Goal: Task Accomplishment & Management: Manage account settings

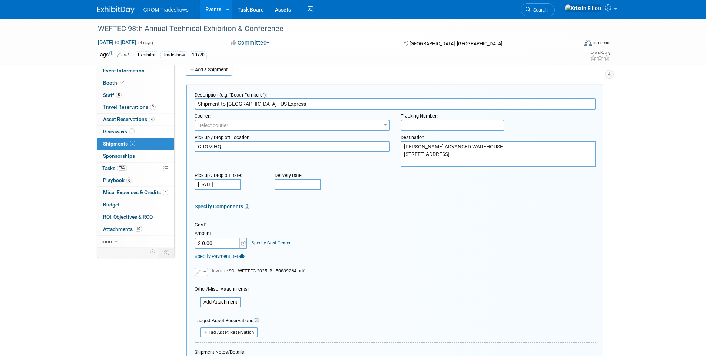
click at [212, 9] on link "Events" at bounding box center [213, 9] width 27 height 19
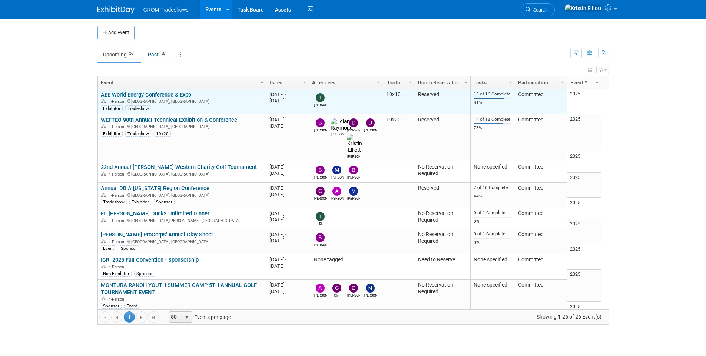
click at [120, 92] on link "AEE World Energy Conference & Expo" at bounding box center [146, 94] width 90 height 7
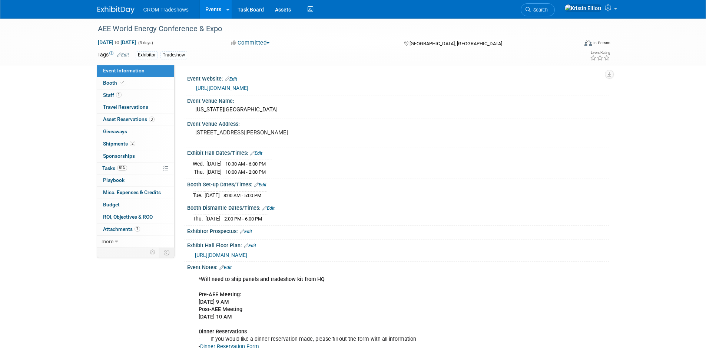
click at [211, 11] on link "Events" at bounding box center [213, 9] width 27 height 19
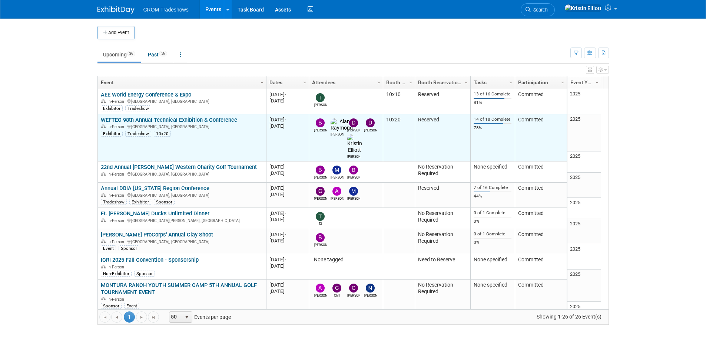
click at [167, 119] on link "WEFTEC 98th Annual Technical Exhibition & Conference" at bounding box center [169, 119] width 136 height 7
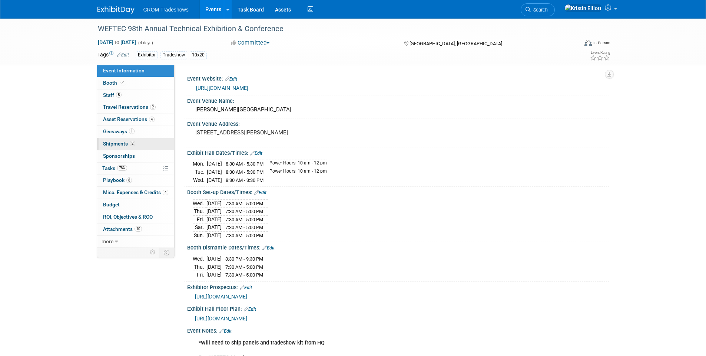
click at [132, 143] on span "2" at bounding box center [133, 144] width 6 height 6
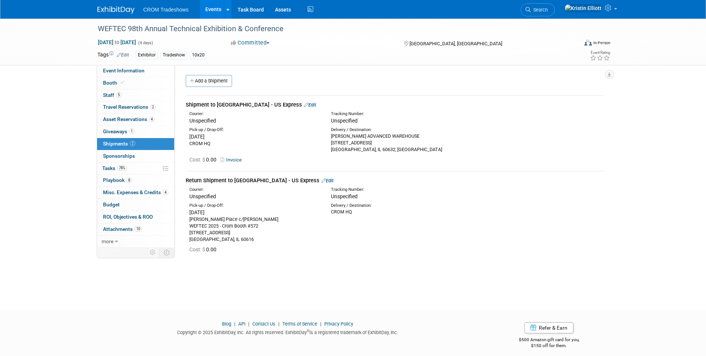
click at [304, 102] on link "Edit" at bounding box center [310, 105] width 12 height 6
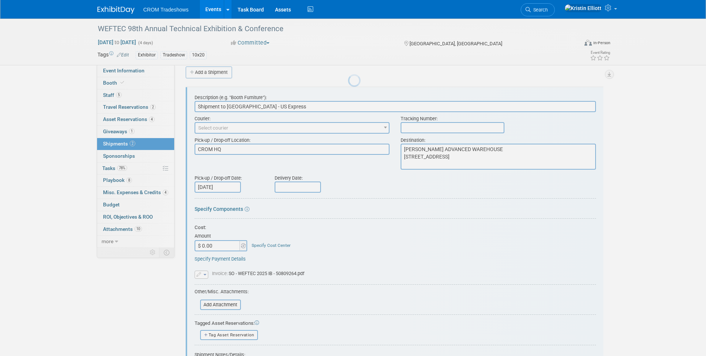
scroll to position [11, 0]
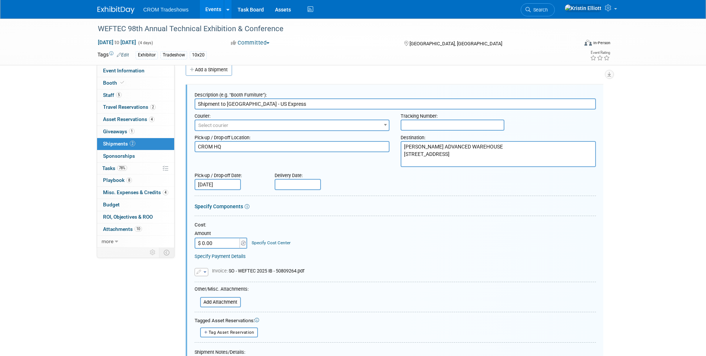
click at [307, 184] on input "text" at bounding box center [298, 184] width 46 height 11
click at [300, 250] on span "15" at bounding box center [299, 251] width 14 height 14
type input "[DATE]"
click at [432, 237] on div "Cost: Amount $ 0.00 Specify Cost Center Cost Center -- Not Specified --" at bounding box center [396, 234] width 402 height 27
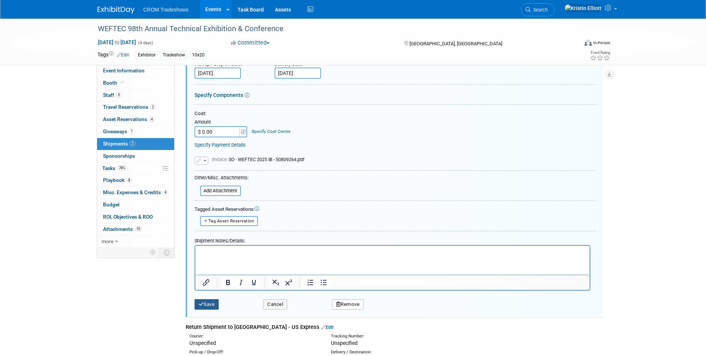
click at [211, 301] on button "Save" at bounding box center [207, 304] width 24 height 10
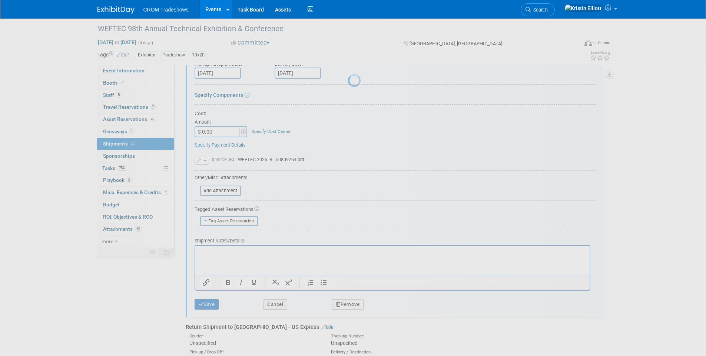
scroll to position [6, 0]
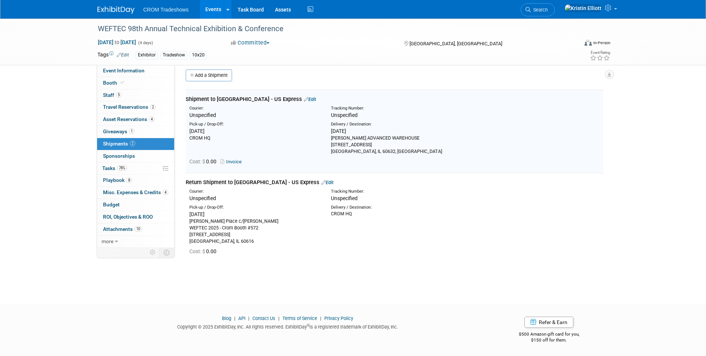
click at [210, 9] on link "Events" at bounding box center [213, 9] width 27 height 19
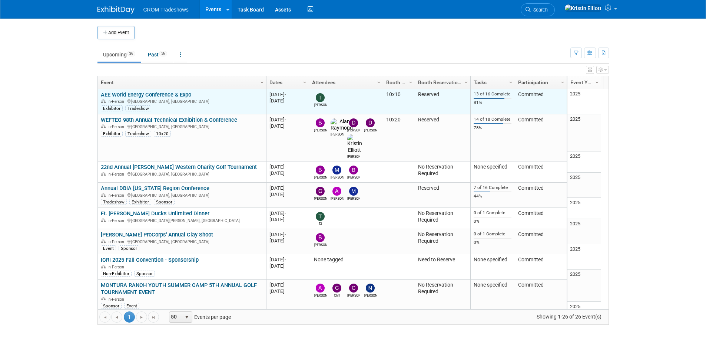
click at [148, 92] on link "AEE World Energy Conference & Expo" at bounding box center [146, 94] width 90 height 7
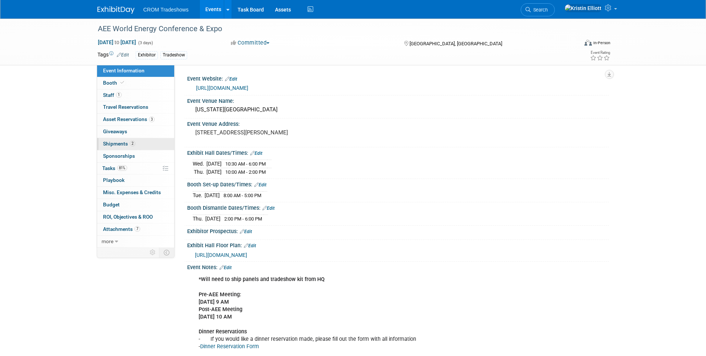
click at [139, 144] on link "2 Shipments 2" at bounding box center [135, 144] width 77 height 12
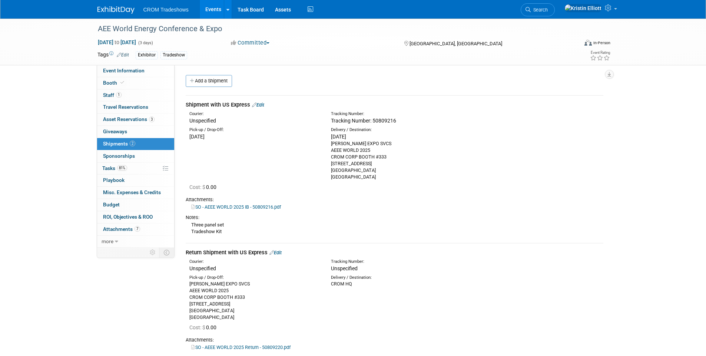
click at [264, 104] on link "Edit" at bounding box center [258, 105] width 12 height 6
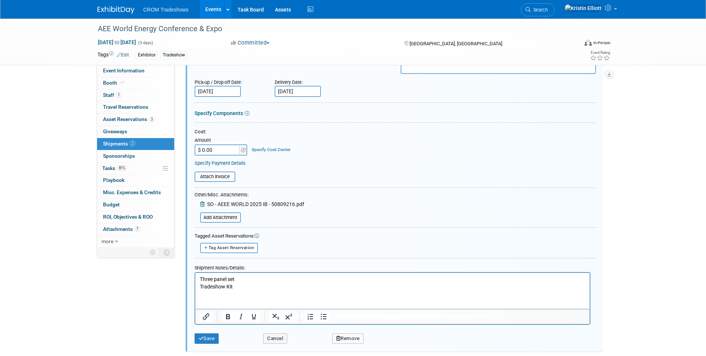
scroll to position [159, 0]
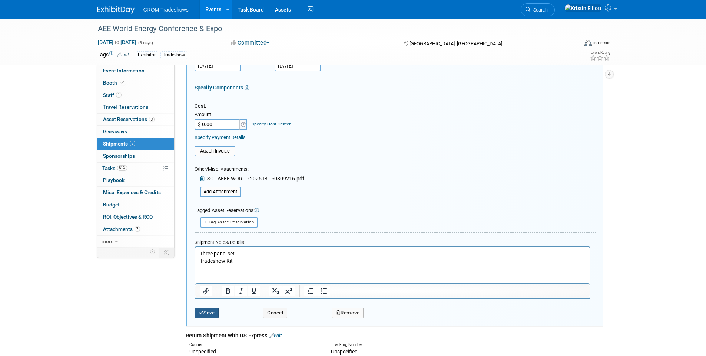
click at [214, 311] on button "Save" at bounding box center [207, 312] width 24 height 10
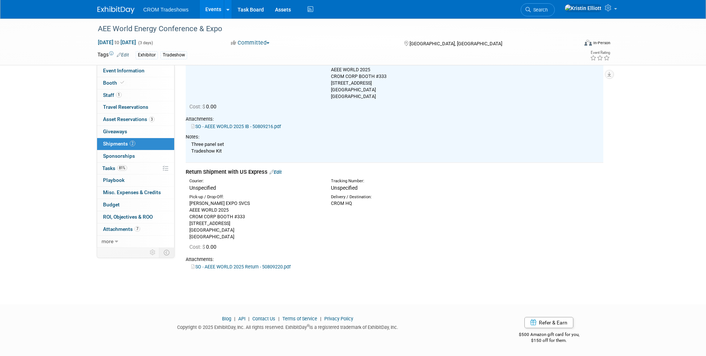
scroll to position [81, 0]
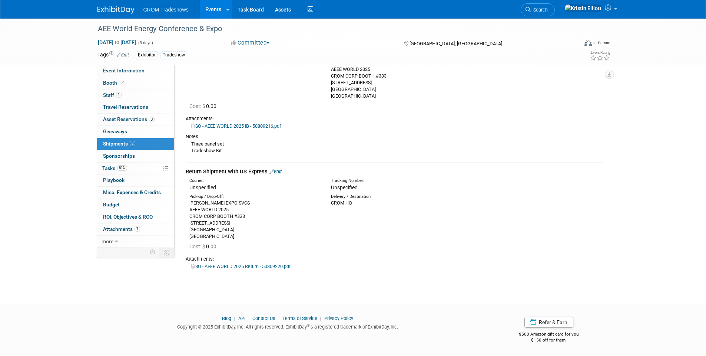
click at [284, 171] on div "Return Shipment with US Express Edit" at bounding box center [395, 172] width 418 height 8
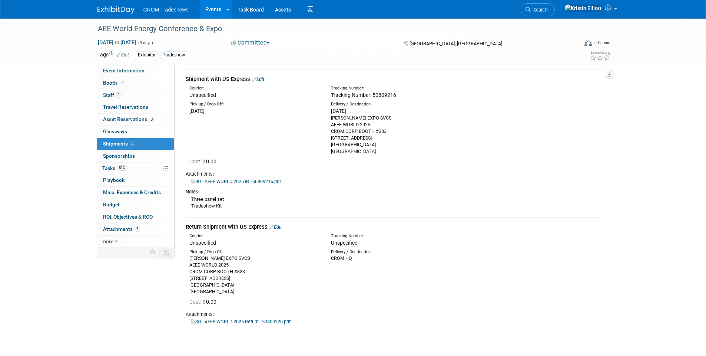
scroll to position [0, 0]
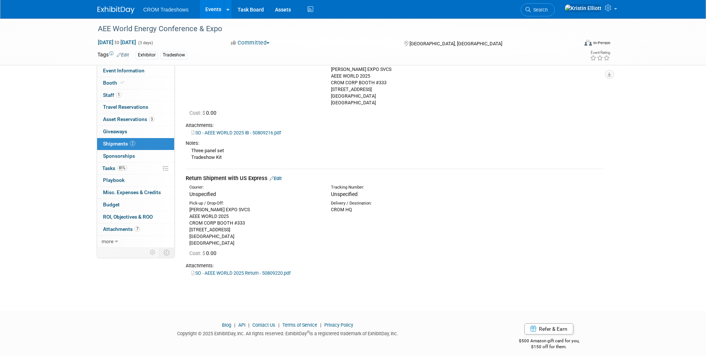
click at [277, 179] on link "Edit" at bounding box center [276, 178] width 12 height 6
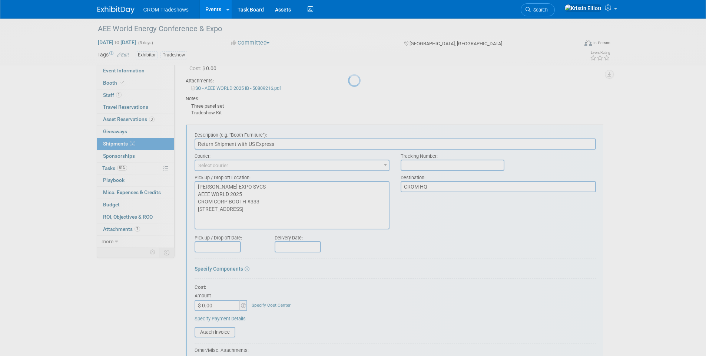
scroll to position [159, 0]
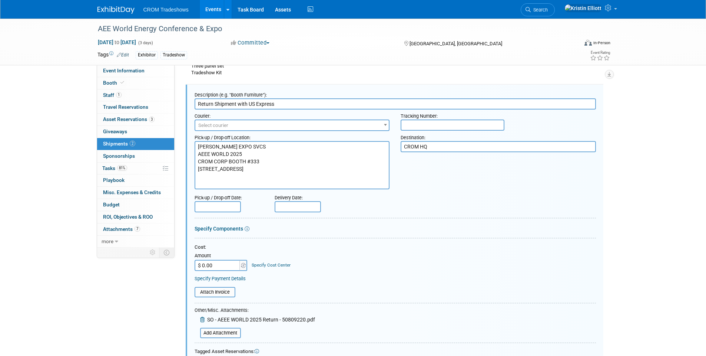
click at [240, 124] on span "Select courier" at bounding box center [292, 125] width 194 height 10
type input "US Express"
click at [429, 179] on div "Pick-up / Drop-off Location: SHEPARD EXPO SVCS AEEE WORLD 2025 CROM CORP BOOTH …" at bounding box center [395, 160] width 413 height 58
click at [255, 129] on span "Select courier" at bounding box center [292, 125] width 194 height 10
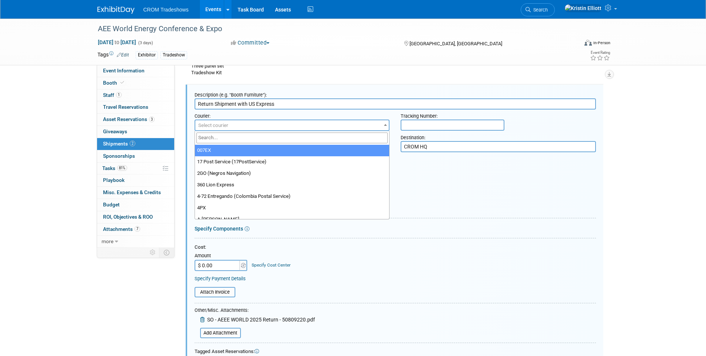
click at [256, 137] on input "search" at bounding box center [293, 137] width 192 height 11
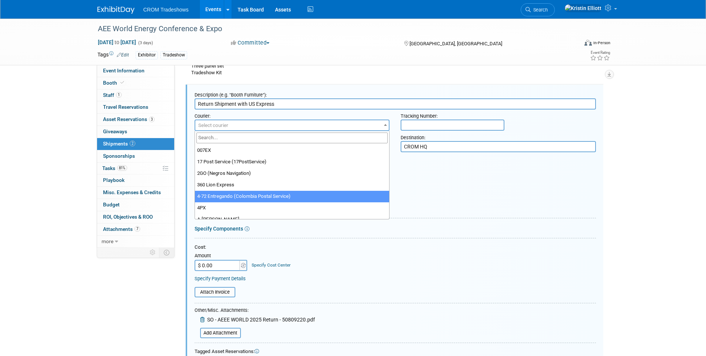
click at [462, 199] on div "Pick-up / Drop-off Date: Delivery Date:" at bounding box center [395, 201] width 413 height 21
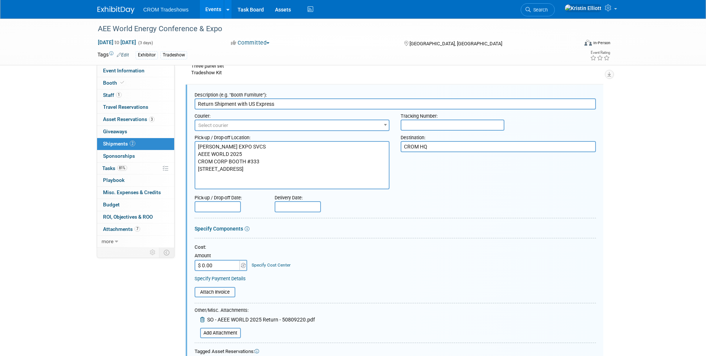
click at [224, 206] on input "text" at bounding box center [218, 206] width 46 height 11
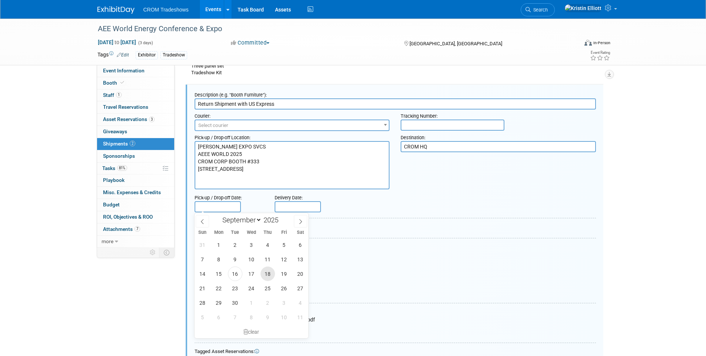
click at [264, 269] on span "18" at bounding box center [268, 273] width 14 height 14
type input "Sep 18, 2025"
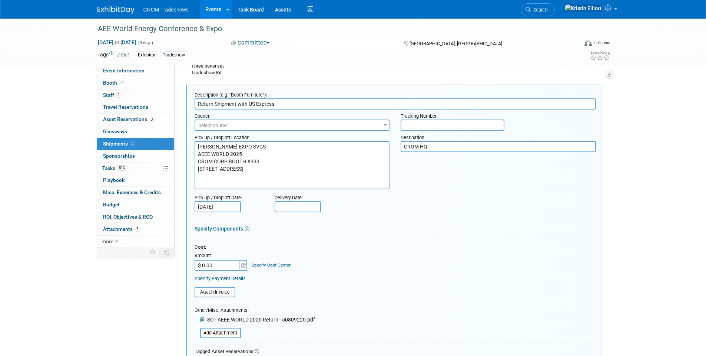
click at [445, 122] on input "text" at bounding box center [453, 124] width 104 height 11
paste input "50809220"
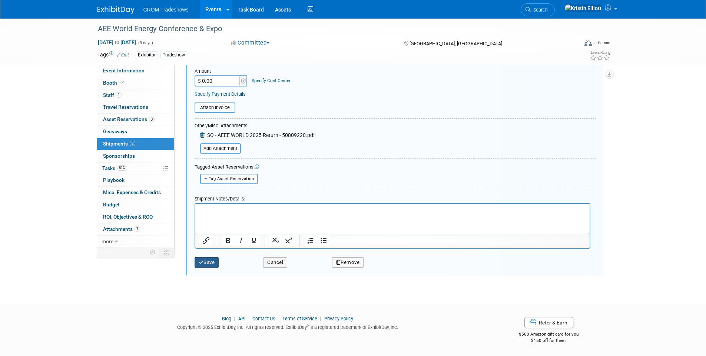
type input "50809220"
click at [210, 266] on button "Save" at bounding box center [207, 262] width 24 height 10
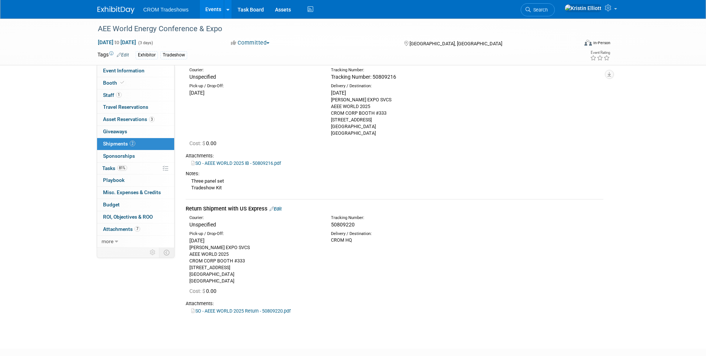
scroll to position [0, 0]
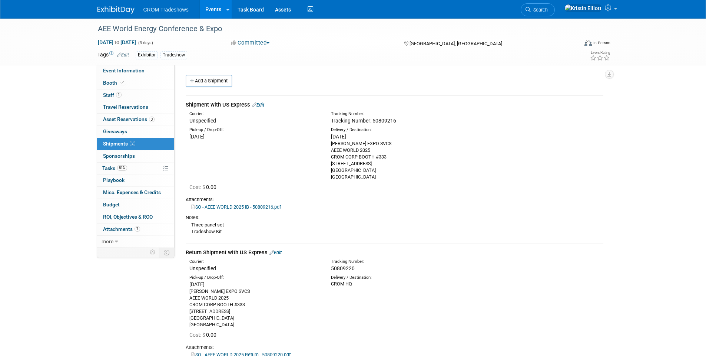
click at [119, 141] on span "Shipments 2" at bounding box center [119, 144] width 32 height 6
click at [614, 10] on span at bounding box center [615, 8] width 3 height 1
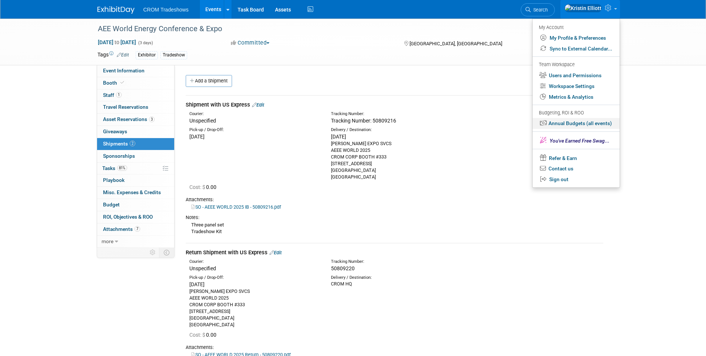
click at [567, 124] on link "Annual Budgets (all events)" at bounding box center [576, 123] width 87 height 11
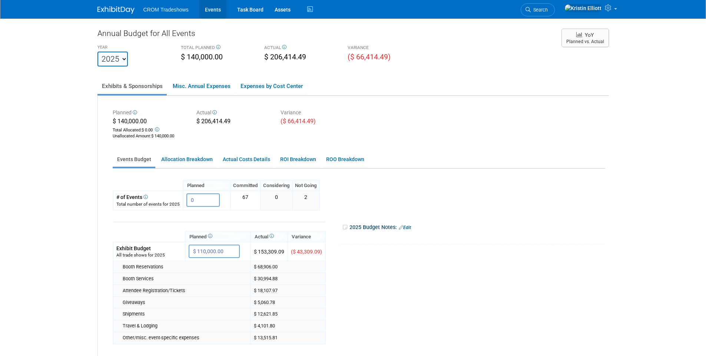
click at [216, 9] on link "Events" at bounding box center [212, 9] width 27 height 19
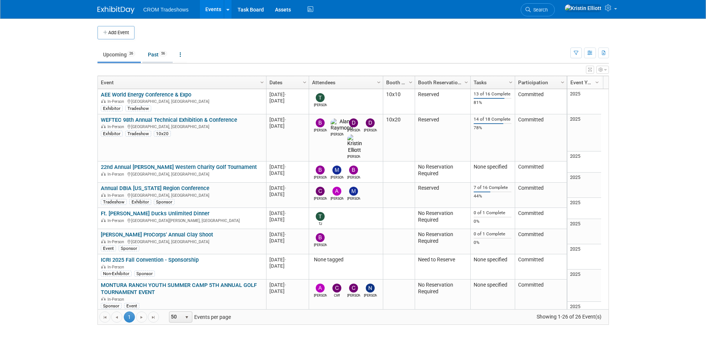
click at [162, 56] on link "Past 56" at bounding box center [157, 54] width 30 height 14
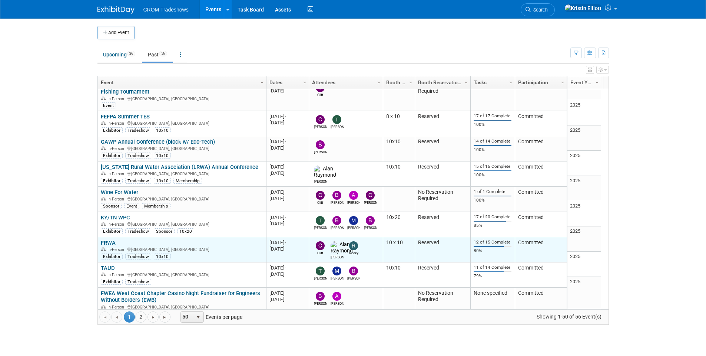
click at [357, 250] on div "Rocky" at bounding box center [353, 253] width 13 height 6
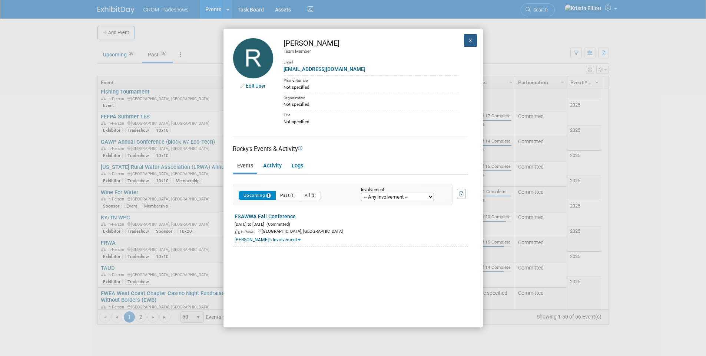
click at [468, 40] on button "X" at bounding box center [470, 40] width 13 height 13
